Goal: Task Accomplishment & Management: Use online tool/utility

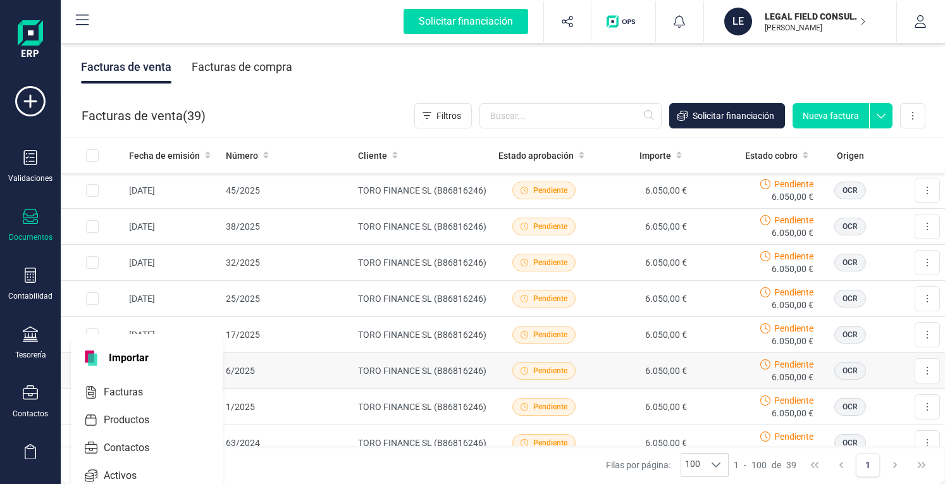
scroll to position [144, 0]
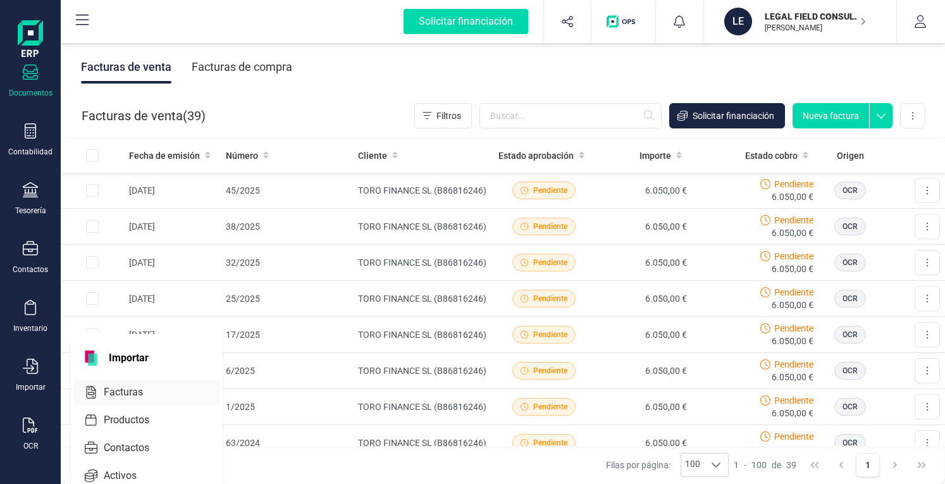
click at [139, 385] on span "Facturas" at bounding box center [132, 392] width 67 height 15
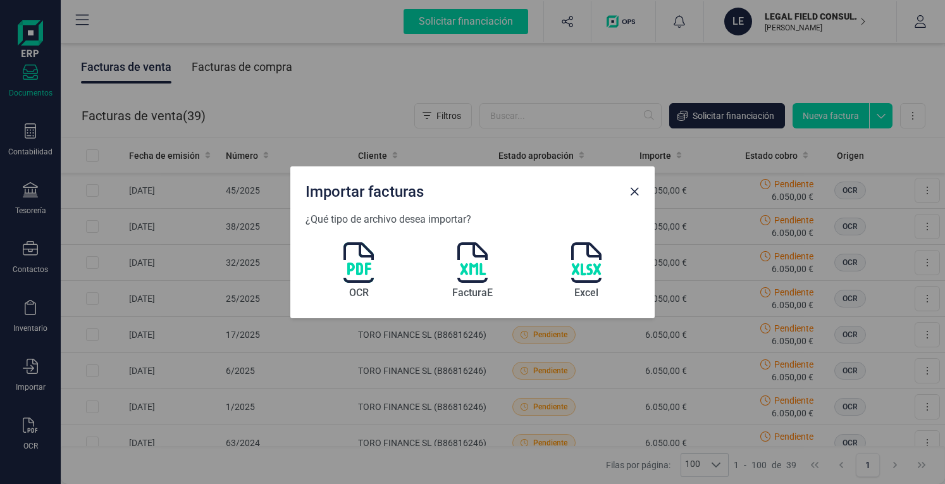
click at [361, 267] on img at bounding box center [359, 262] width 30 height 40
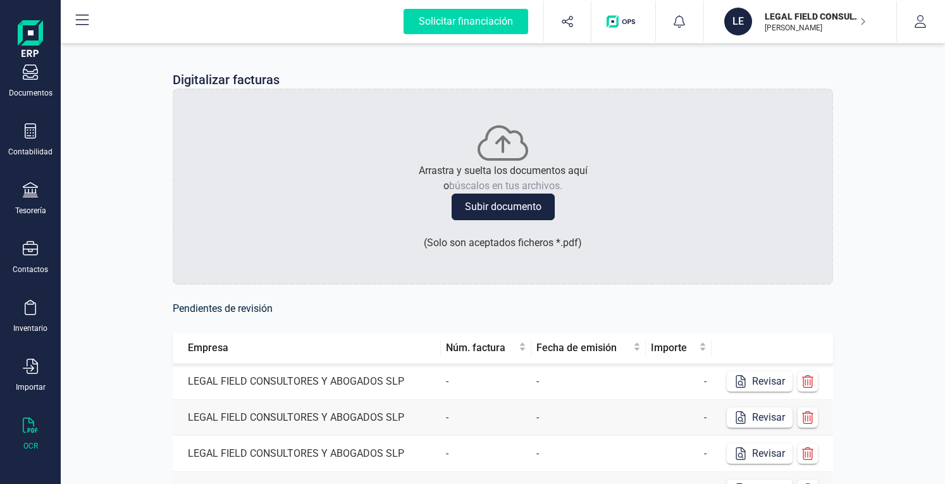
click at [502, 209] on button "Subir documento" at bounding box center [503, 207] width 103 height 27
click at [762, 383] on button "Revisar" at bounding box center [760, 381] width 66 height 20
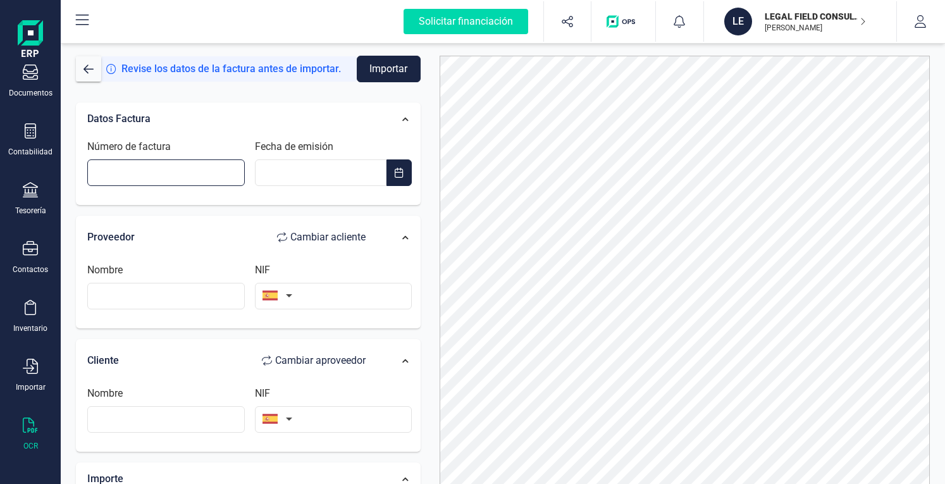
click at [192, 171] on input "Número de factura" at bounding box center [166, 172] width 158 height 27
type input "54/2024"
type input "__/__/____"
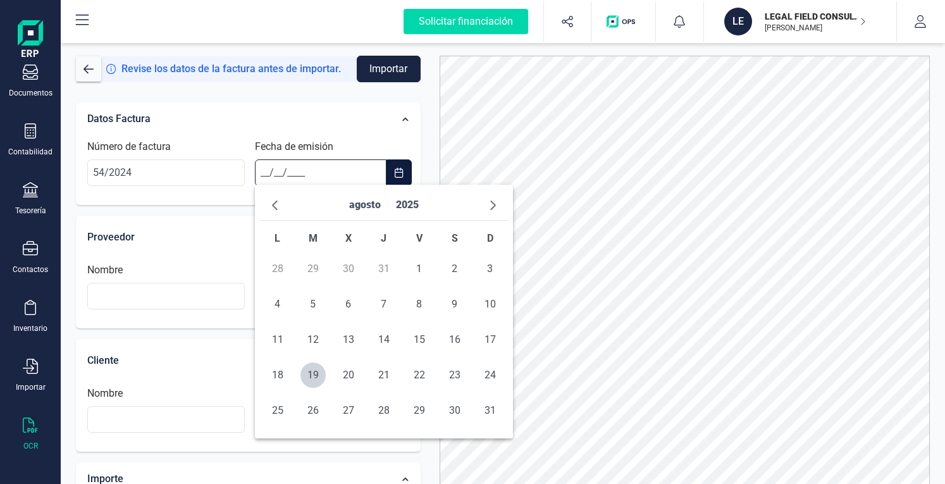
click at [321, 170] on input "__/__/____" at bounding box center [321, 172] width 132 height 27
click at [318, 375] on span "19" at bounding box center [313, 375] width 25 height 25
type input "[DATE]"
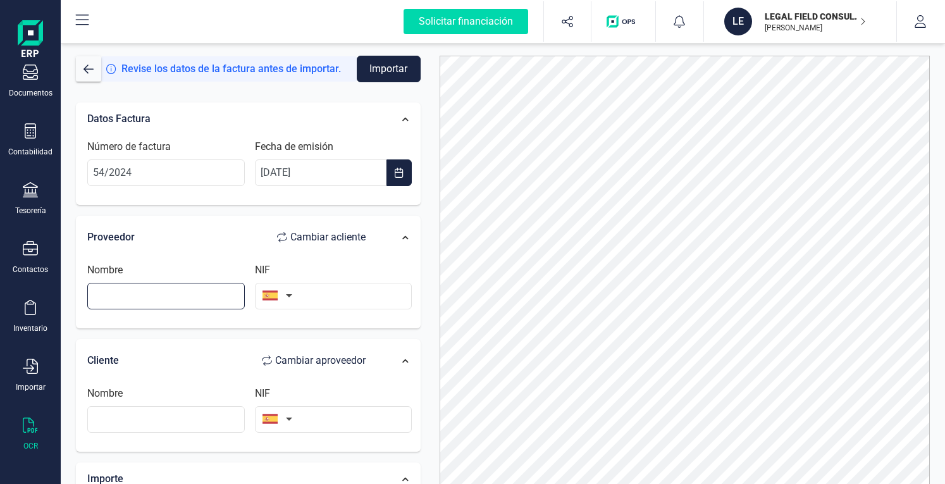
click at [140, 294] on input "text" at bounding box center [166, 296] width 158 height 27
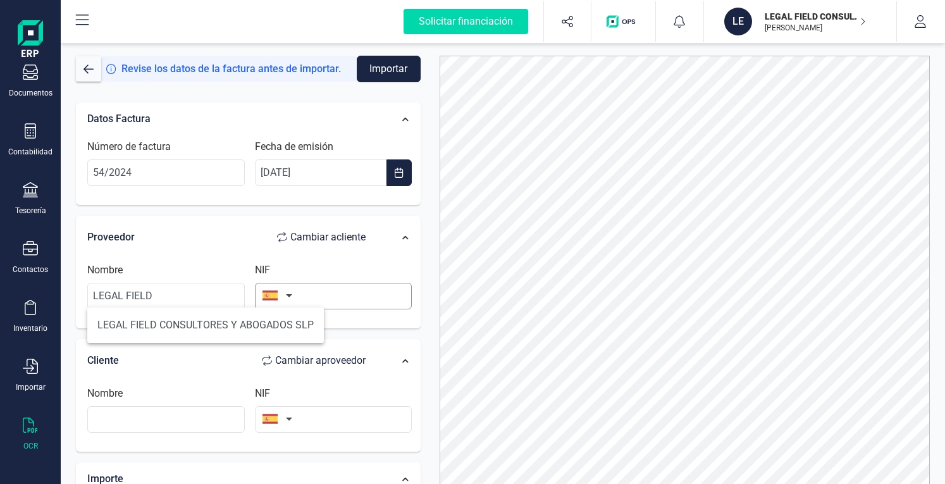
drag, startPoint x: 191, startPoint y: 320, endPoint x: 258, endPoint y: 307, distance: 67.8
click at [191, 320] on li "LEGAL FIELD CONSULTORES Y ABOGADOS SLP" at bounding box center [205, 325] width 237 height 25
type input "LEGAL FIELD CONSULTORES Y ABOGADOS SLP"
type input "B87677522"
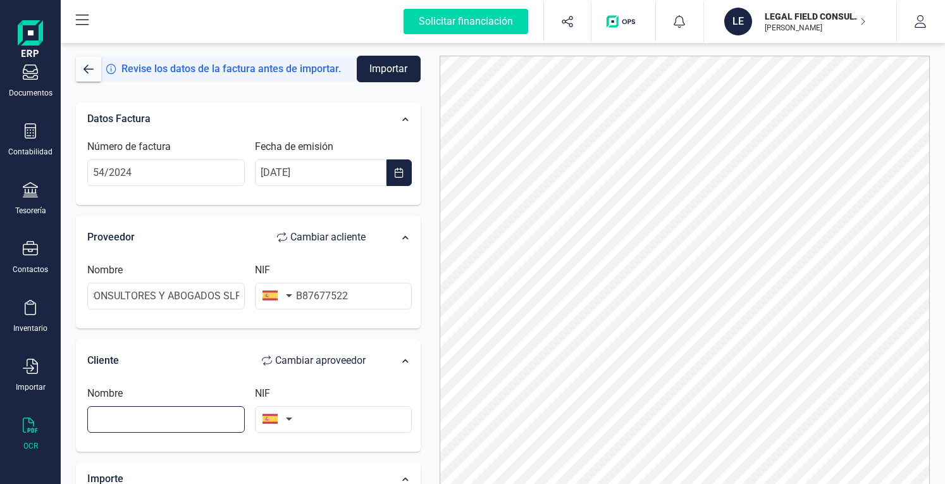
click at [153, 419] on input "text" at bounding box center [166, 419] width 158 height 27
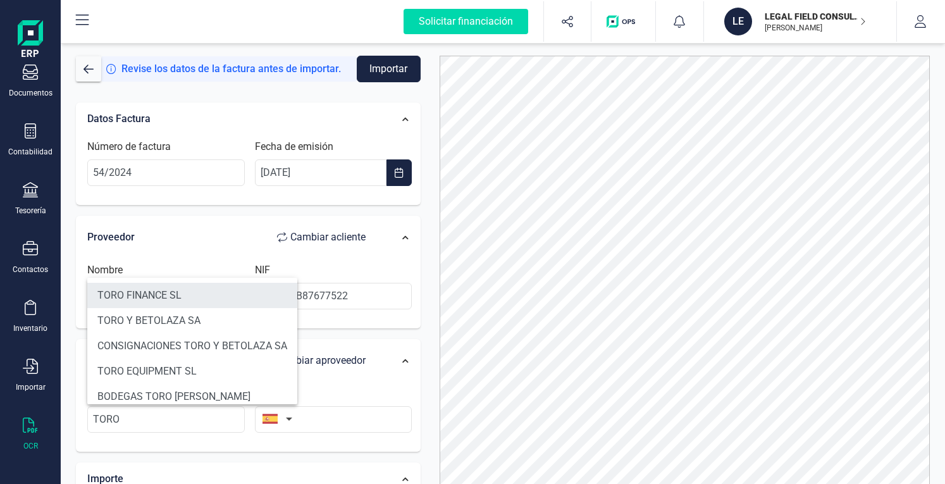
click at [176, 293] on li "TORO FINANCE SL" at bounding box center [192, 295] width 210 height 25
type input "TORO FINANCE SL"
type input "B86816246"
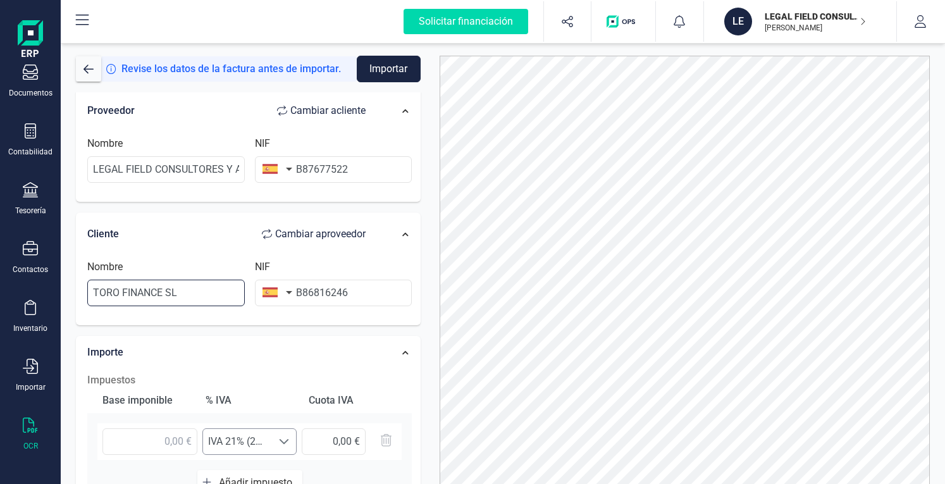
scroll to position [190, 0]
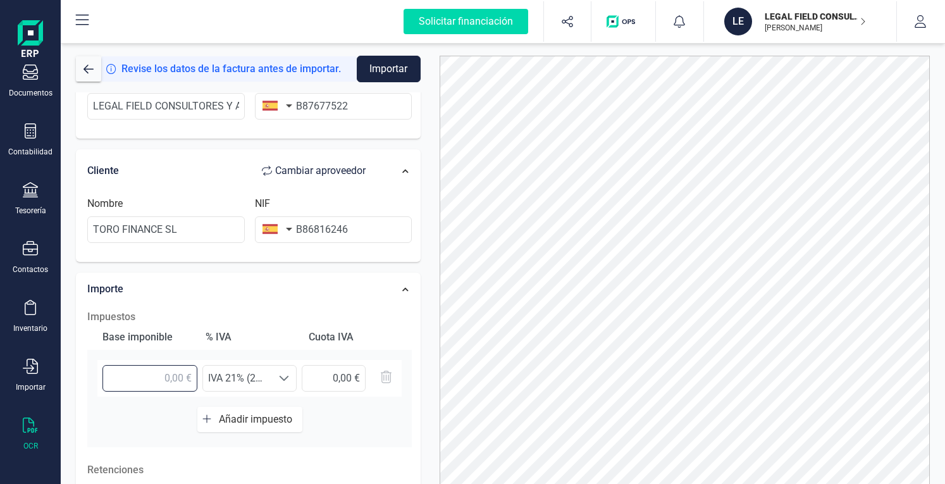
drag, startPoint x: 172, startPoint y: 379, endPoint x: 180, endPoint y: 375, distance: 8.5
click at [172, 379] on input "text" at bounding box center [150, 378] width 95 height 27
type input "5.000,00 €"
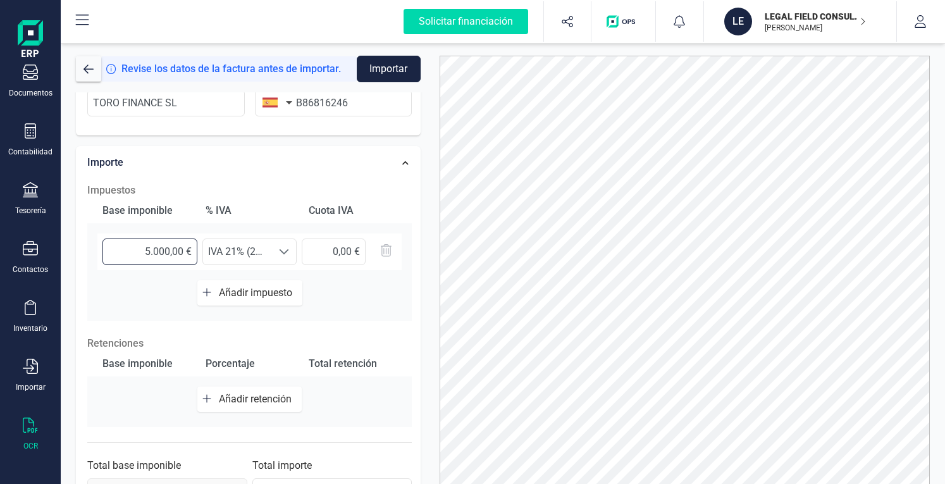
scroll to position [253, 0]
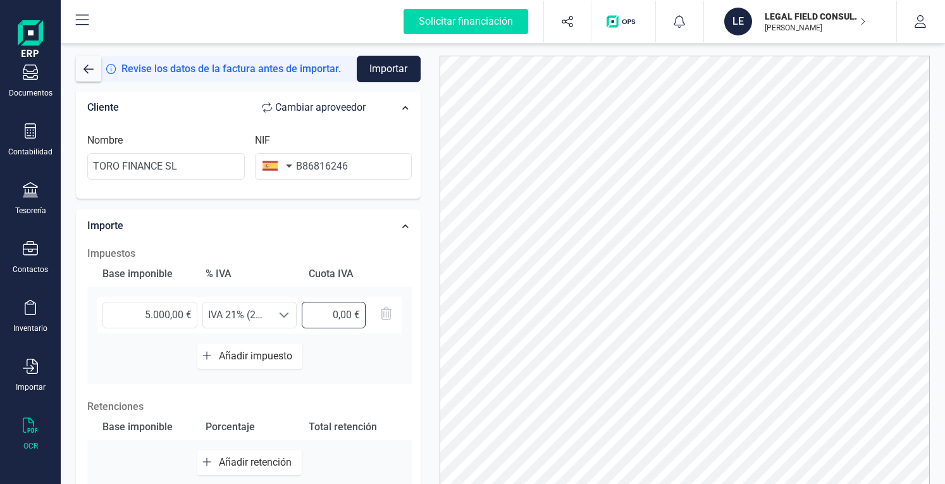
click at [352, 313] on input "text" at bounding box center [333, 315] width 63 height 27
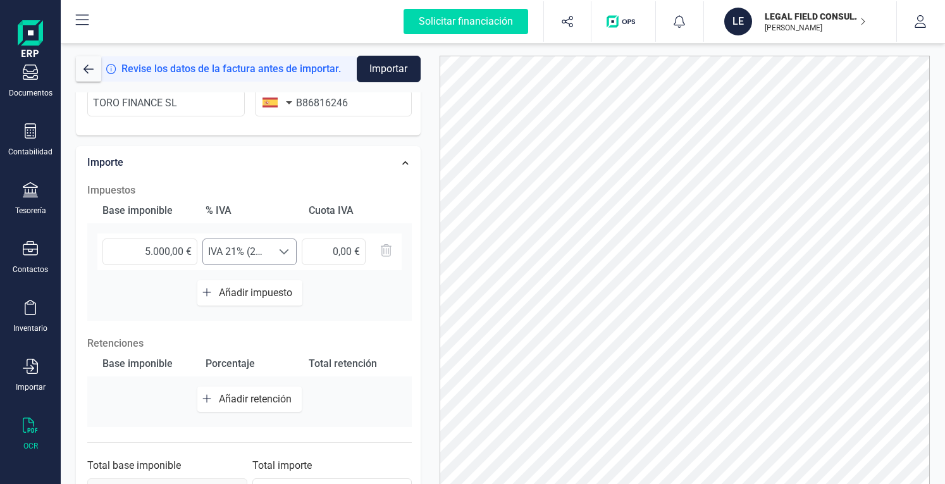
click at [248, 246] on span "IVA 21% (21%)" at bounding box center [238, 251] width 70 height 25
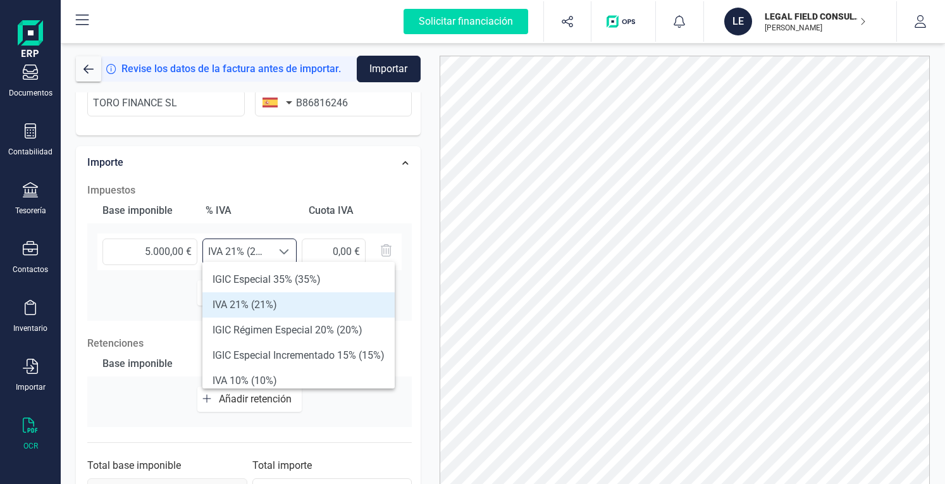
click at [252, 309] on li "IVA 21% (21%)" at bounding box center [298, 304] width 192 height 25
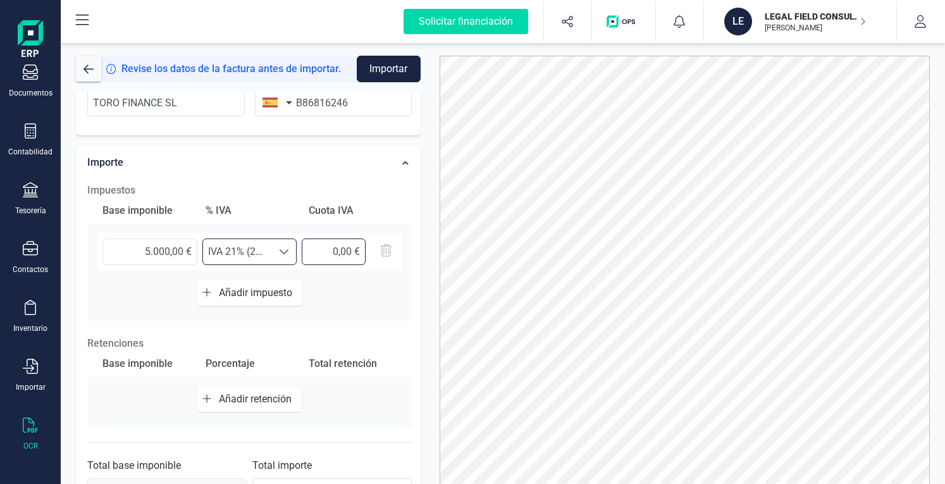
click at [332, 245] on input "text" at bounding box center [333, 252] width 63 height 27
type input "1.050,00 €"
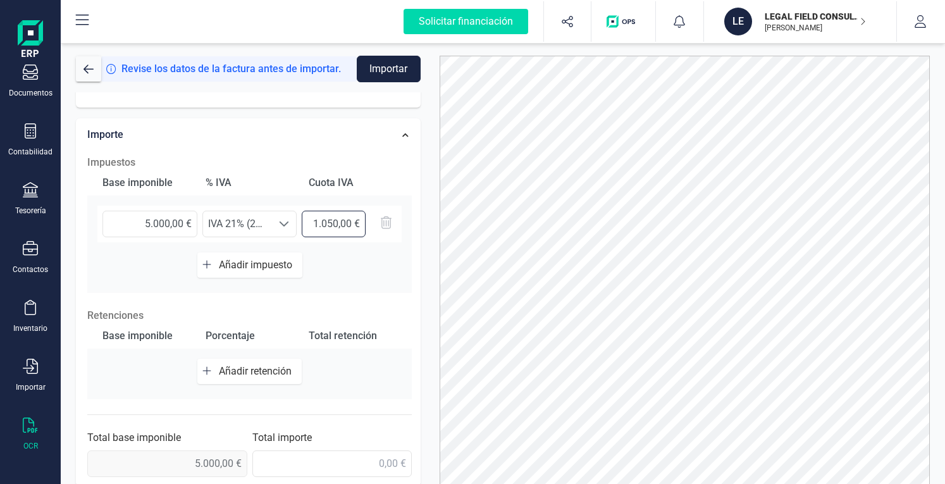
scroll to position [63, 0]
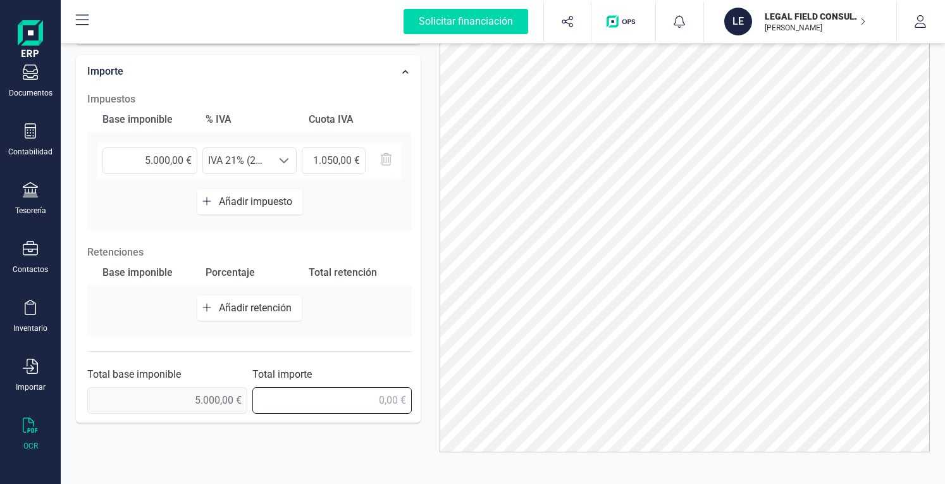
click at [347, 397] on input "text" at bounding box center [332, 400] width 160 height 27
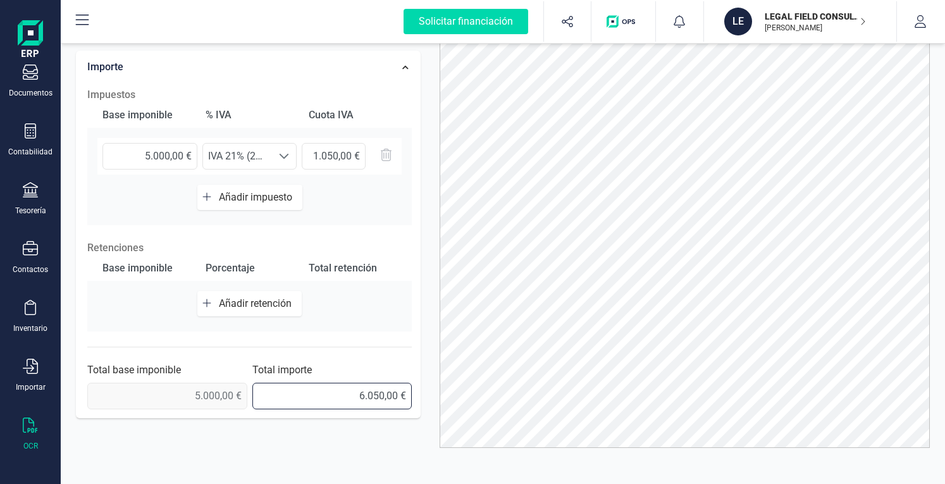
scroll to position [0, 0]
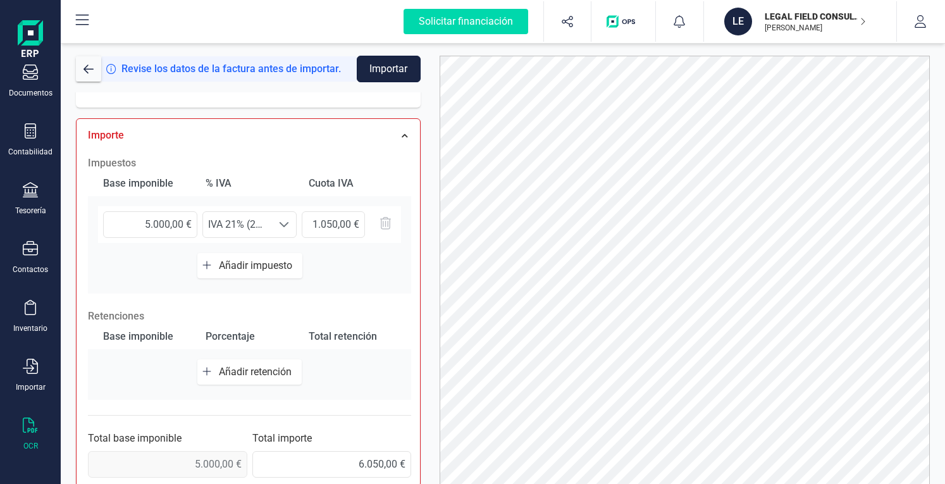
click at [380, 66] on button "Importar" at bounding box center [389, 69] width 64 height 27
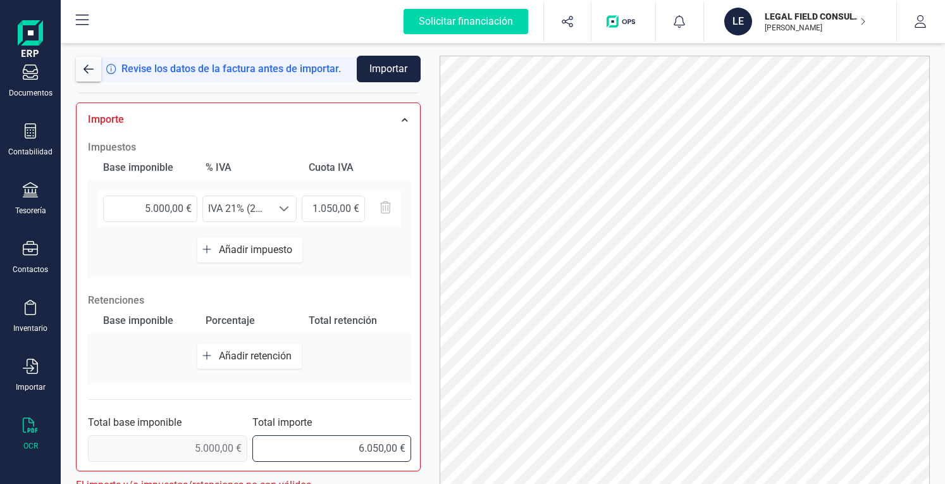
click at [357, 445] on input "6.050,00 €" at bounding box center [331, 448] width 159 height 27
type input "0,00 €"
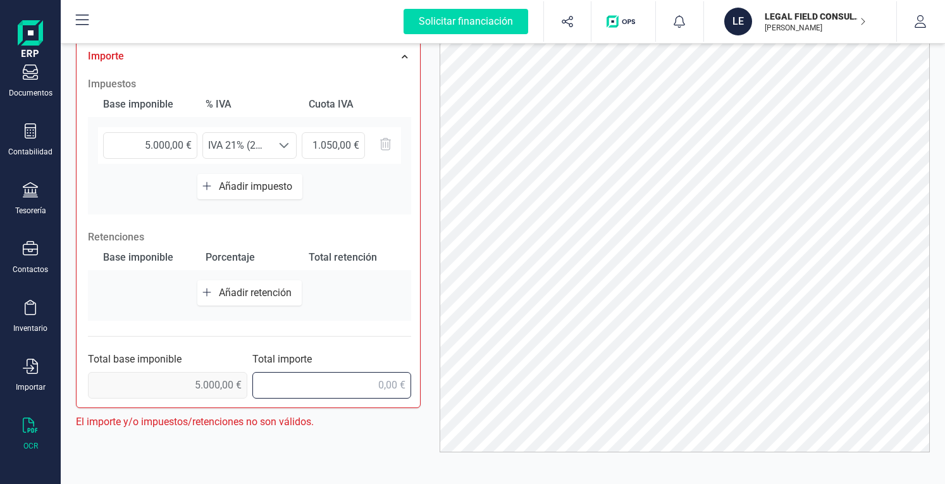
scroll to position [68, 0]
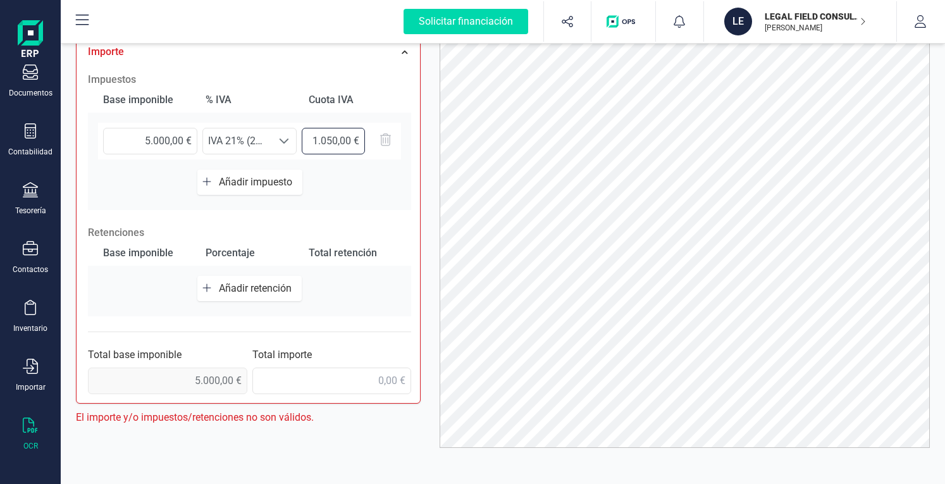
drag, startPoint x: 348, startPoint y: 135, endPoint x: 364, endPoint y: 139, distance: 16.3
click at [348, 135] on input "1.050,00 €" at bounding box center [333, 141] width 63 height 27
click at [313, 137] on input "1.050,00 €" at bounding box center [333, 141] width 63 height 27
type input "0,00 €"
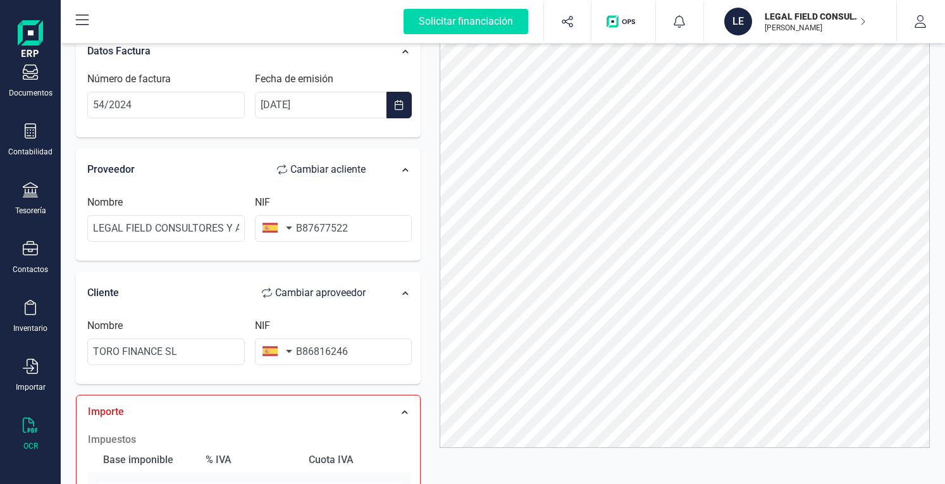
scroll to position [0, 0]
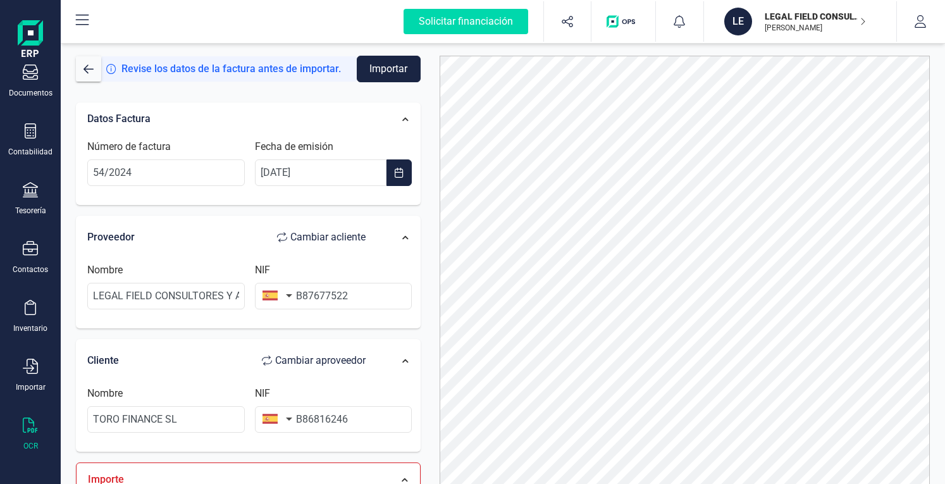
drag, startPoint x: 390, startPoint y: 65, endPoint x: 430, endPoint y: 97, distance: 51.3
click at [390, 65] on button "Importar" at bounding box center [389, 69] width 64 height 27
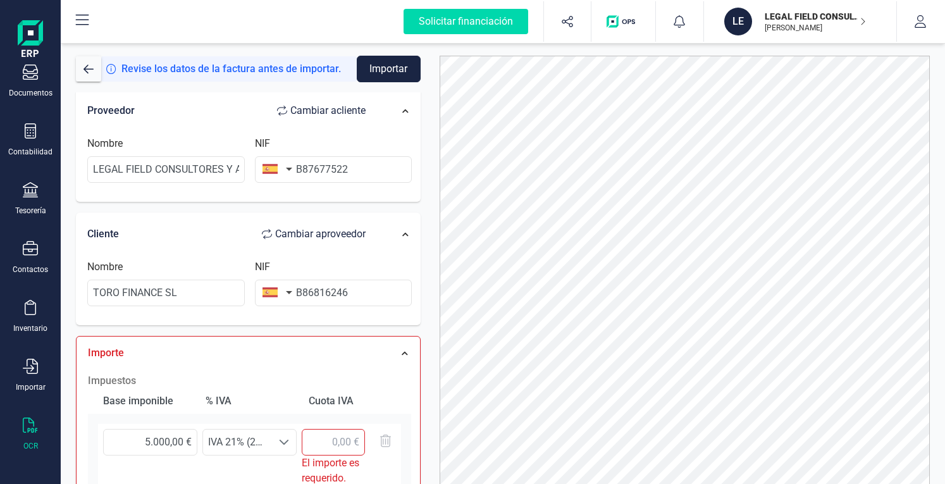
scroll to position [190, 0]
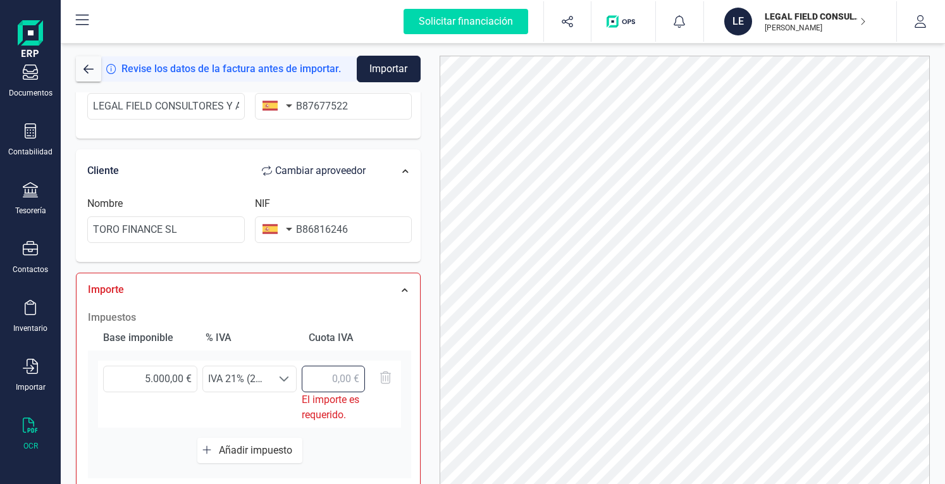
click at [332, 379] on input "text" at bounding box center [333, 379] width 63 height 27
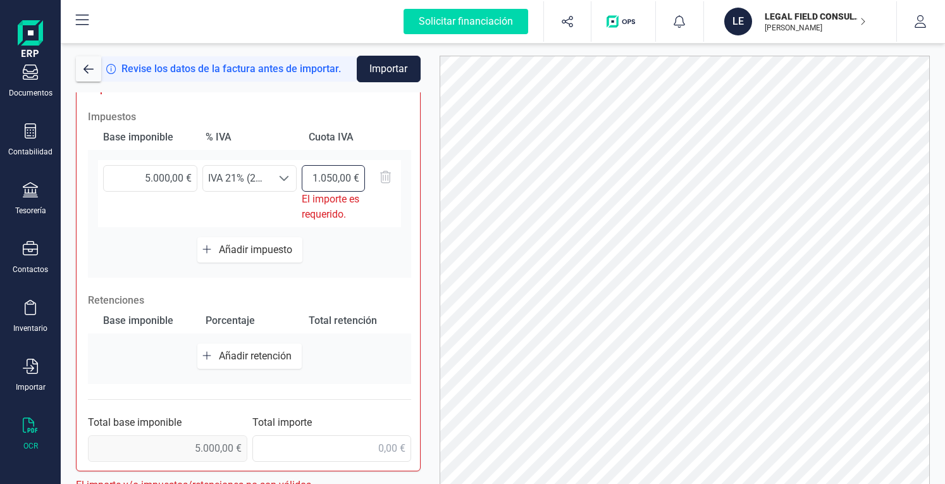
scroll to position [0, 0]
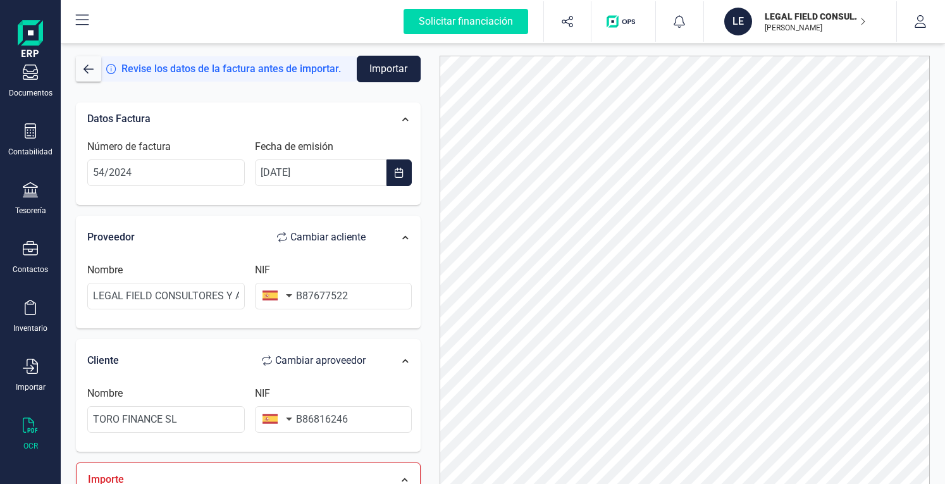
click at [385, 68] on button "Importar" at bounding box center [389, 69] width 64 height 27
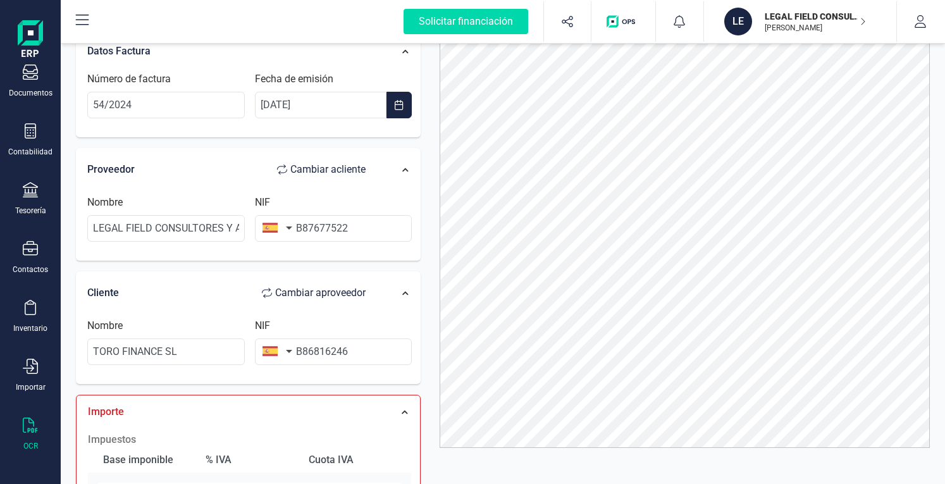
scroll to position [63, 0]
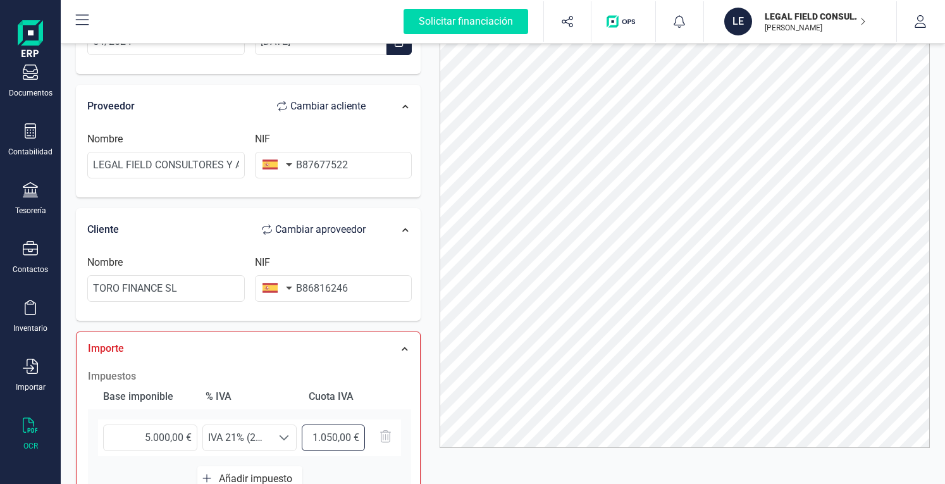
click at [339, 436] on input "1.050,00 €" at bounding box center [333, 438] width 63 height 27
type input "1,00 €"
type input "1.050,00 €"
click at [370, 458] on div "5.000,00 € Seleccione un % IVA 21% (21%) IVA 21% (21%) 1.050,00 €" at bounding box center [249, 443] width 323 height 47
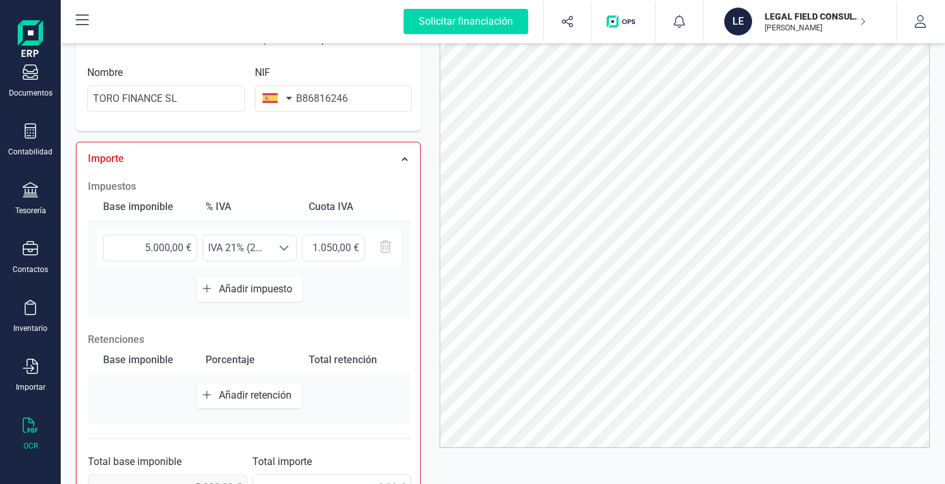
scroll to position [316, 0]
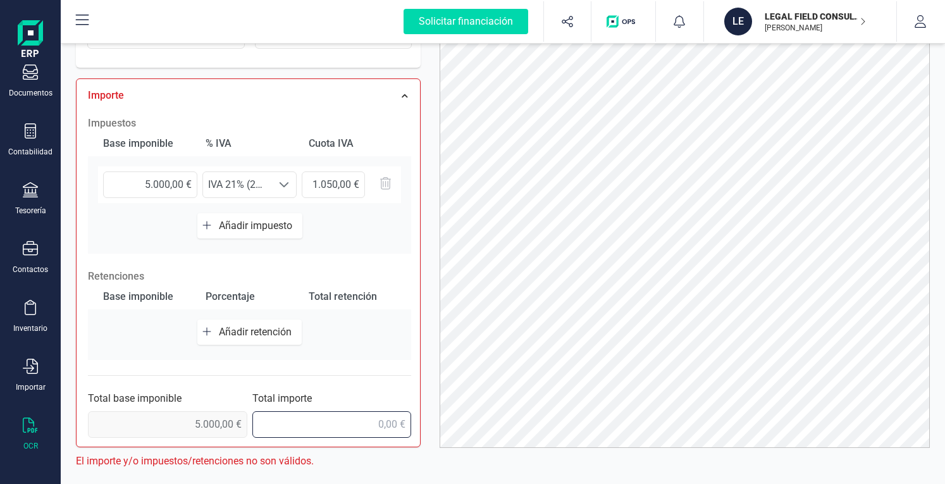
click at [370, 420] on input "text" at bounding box center [331, 424] width 159 height 27
type input "6.050,00 €"
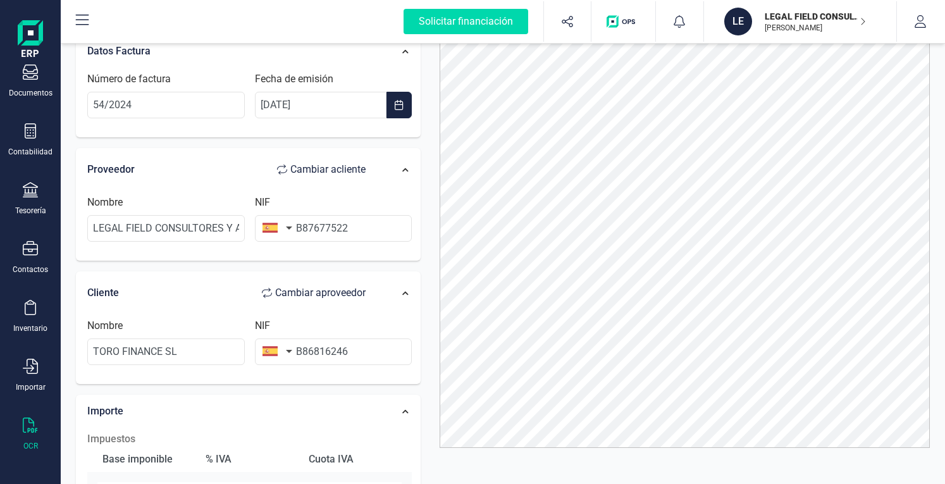
scroll to position [0, 0]
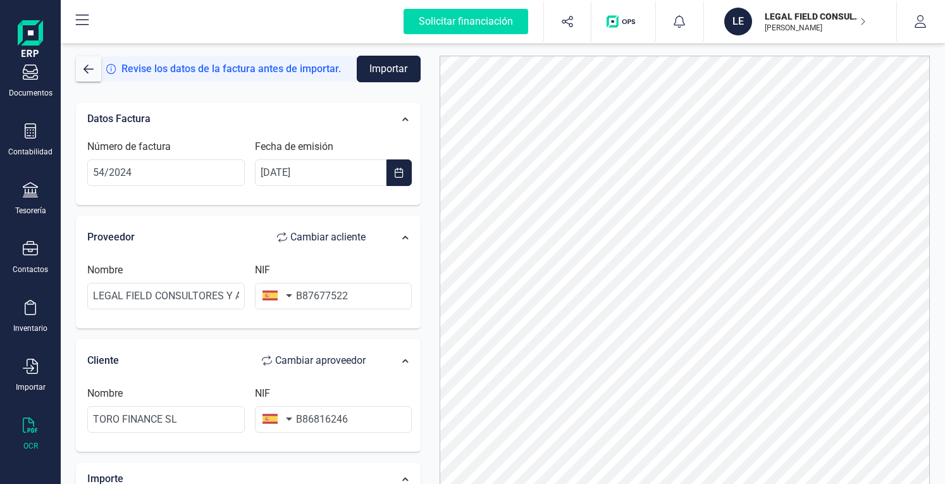
click at [385, 72] on button "Importar" at bounding box center [389, 69] width 64 height 27
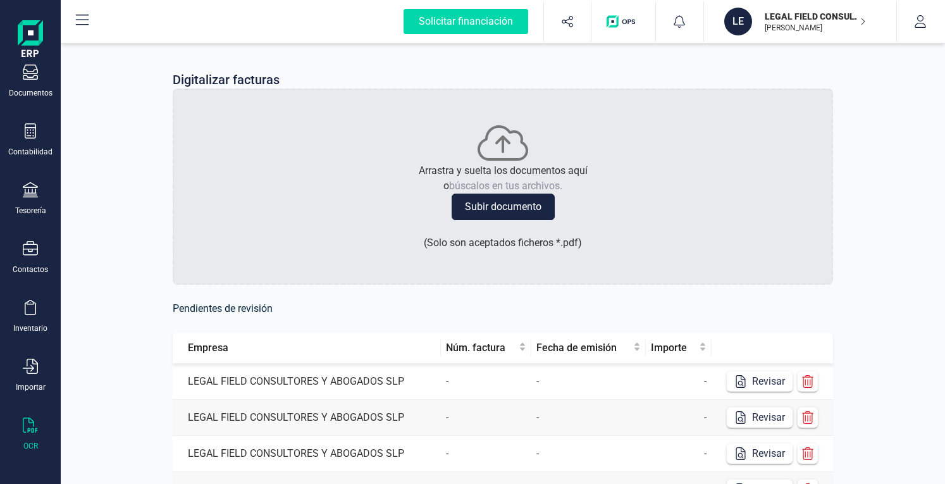
click at [854, 17] on p "LEGAL FIELD CONSULTORES Y ABOGADOS SLP" at bounding box center [815, 16] width 101 height 13
click at [926, 21] on icon "button" at bounding box center [920, 21] width 13 height 13
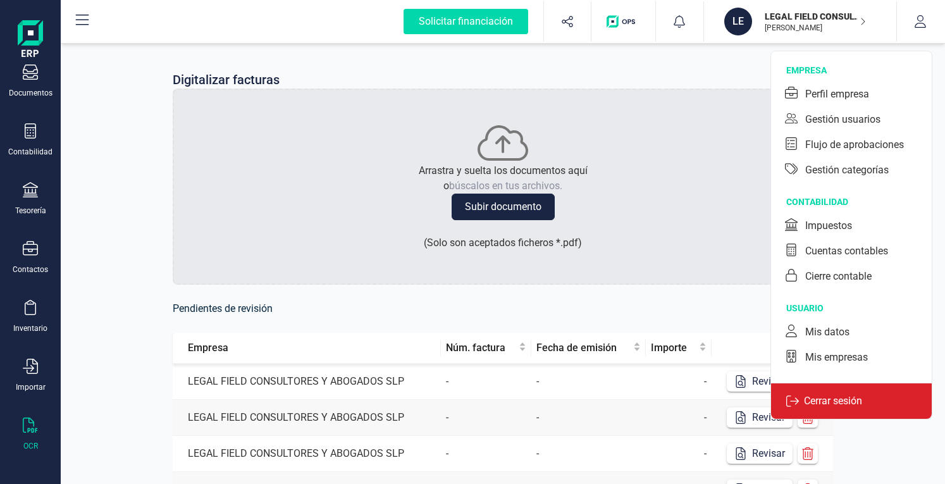
click at [839, 404] on p "Cerrar sesión" at bounding box center [833, 401] width 68 height 15
